Goal: Transaction & Acquisition: Subscribe to service/newsletter

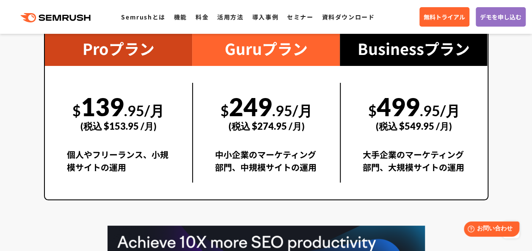
scroll to position [1570, 0]
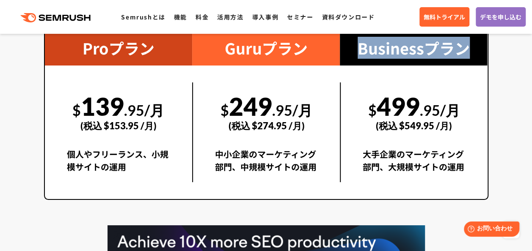
drag, startPoint x: 360, startPoint y: 47, endPoint x: 474, endPoint y: 49, distance: 113.8
click at [474, 49] on div "Businessプラン" at bounding box center [414, 48] width 148 height 36
copy div "Businessプラン"
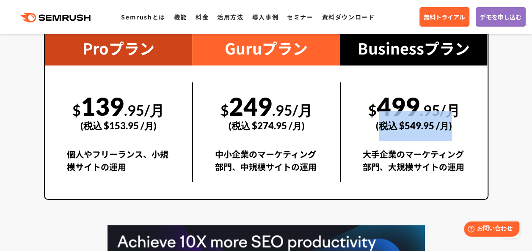
drag, startPoint x: 379, startPoint y: 128, endPoint x: 451, endPoint y: 129, distance: 71.9
click at [451, 129] on div "(税込 $549.95 /月)" at bounding box center [414, 126] width 103 height 30
drag, startPoint x: 451, startPoint y: 129, endPoint x: 393, endPoint y: 117, distance: 59.7
click at [394, 118] on div "(税込 $549.95 /月)" at bounding box center [414, 126] width 103 height 30
click at [399, 136] on div "(税込 $549.95 /月)" at bounding box center [414, 126] width 103 height 30
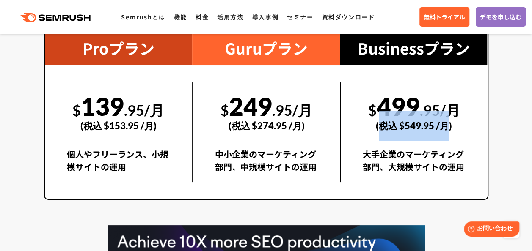
drag, startPoint x: 383, startPoint y: 124, endPoint x: 446, endPoint y: 127, distance: 63.9
click at [446, 127] on div "(税込 $549.95 /月)" at bounding box center [414, 126] width 103 height 30
copy div "税込 $549.95 /月"
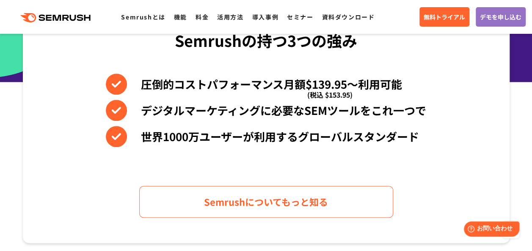
scroll to position [391, 0]
